Goal: Check status: Check status

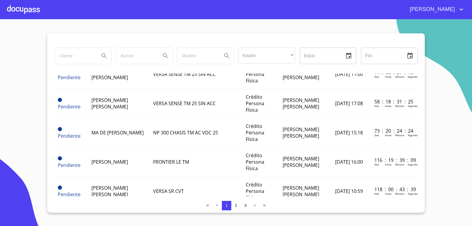
scroll to position [29, 0]
type input "[PERSON_NAME]"
click at [104, 55] on icon "Search" at bounding box center [104, 55] width 7 height 7
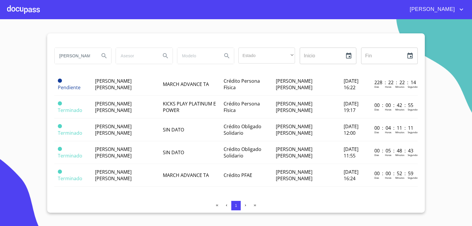
scroll to position [21, 0]
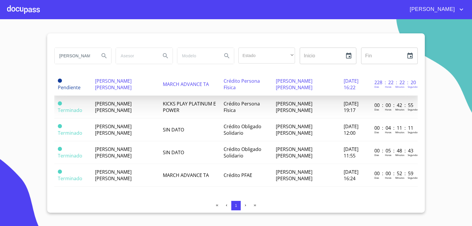
click at [114, 78] on span "[PERSON_NAME] [PERSON_NAME]" at bounding box center [113, 84] width 37 height 13
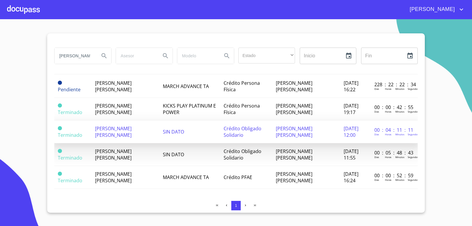
scroll to position [21, 0]
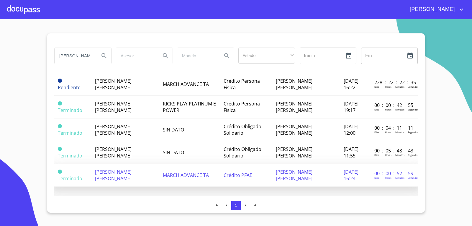
click at [131, 168] on span "[PERSON_NAME] [PERSON_NAME]" at bounding box center [113, 174] width 37 height 13
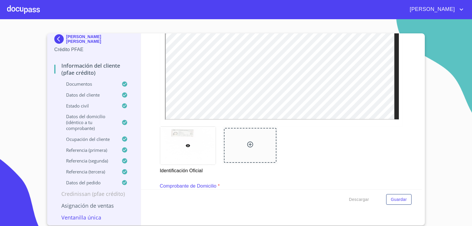
scroll to position [265, 0]
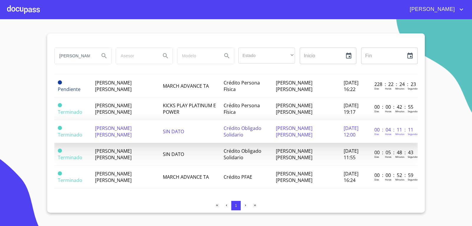
scroll to position [21, 0]
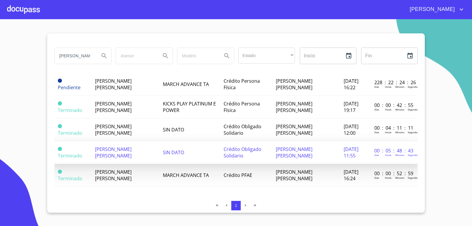
click at [123, 146] on span "[PERSON_NAME] [PERSON_NAME]" at bounding box center [113, 152] width 37 height 13
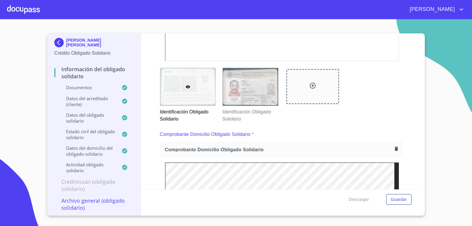
scroll to position [236, 0]
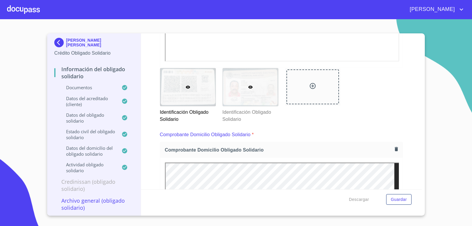
click at [234, 93] on div at bounding box center [250, 87] width 55 height 38
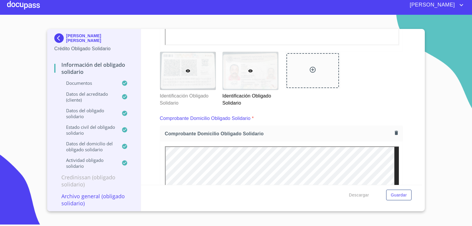
scroll to position [247, 0]
click at [178, 69] on div at bounding box center [187, 71] width 55 height 38
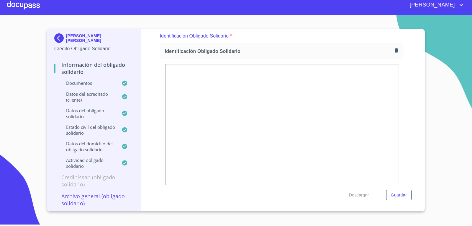
click at [446, 78] on section "[PERSON_NAME] [PERSON_NAME] Crédito Obligado Solidario Información del Obligado…" at bounding box center [236, 118] width 472 height 206
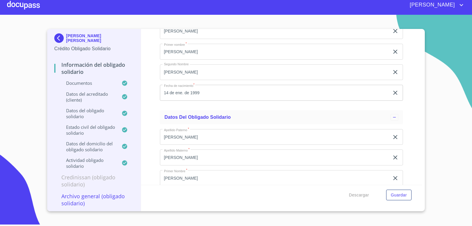
scroll to position [1621, 0]
